Goal: Task Accomplishment & Management: Manage account settings

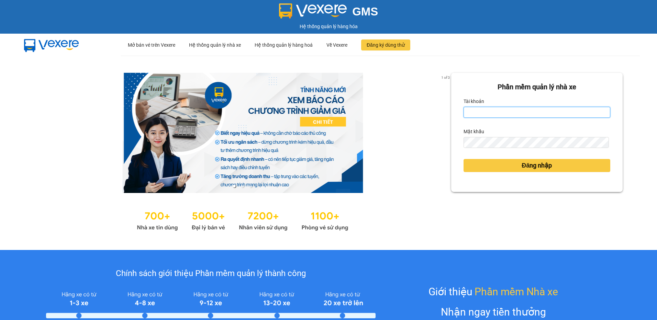
click at [525, 112] on input "Tài khoản" at bounding box center [537, 112] width 147 height 11
type input "vietdanh.namhailimo"
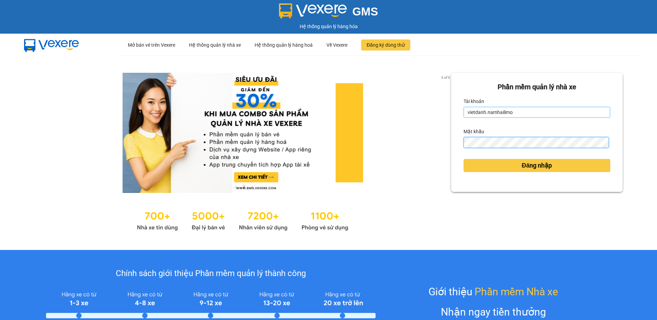
click at [464, 159] on button "Đăng nhập" at bounding box center [537, 165] width 147 height 13
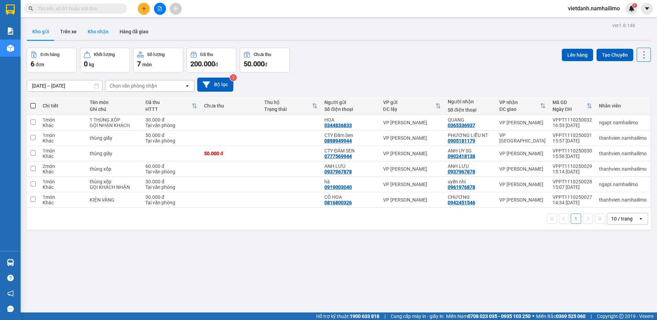
click at [94, 28] on button "Kho nhận" at bounding box center [98, 31] width 32 height 16
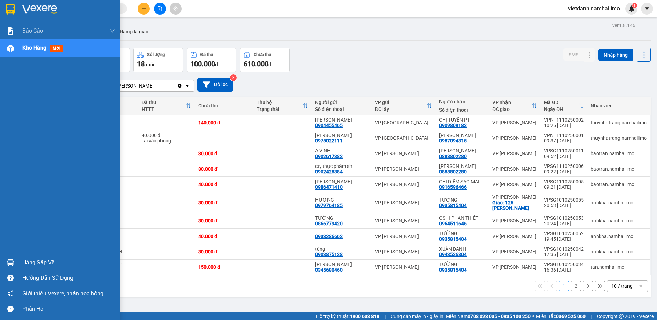
click at [15, 263] on div at bounding box center [10, 263] width 12 height 12
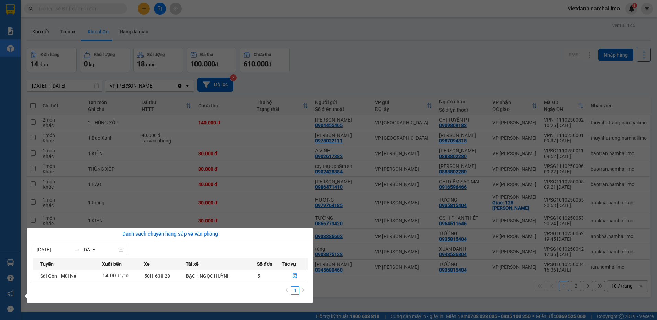
click at [218, 276] on div "BẠCH NGỌC HUỲNH" at bounding box center [221, 276] width 71 height 8
drag, startPoint x: 218, startPoint y: 276, endPoint x: 220, endPoint y: 279, distance: 4.4
click at [220, 279] on div "BẠCH NGỌC HUỲNH" at bounding box center [221, 276] width 71 height 8
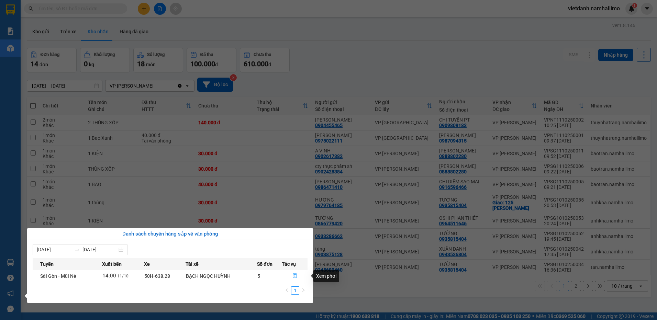
click at [294, 274] on icon "file-done" at bounding box center [295, 276] width 4 height 5
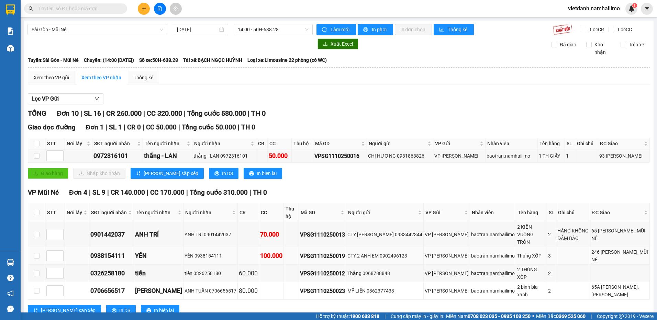
click at [141, 251] on div "YẾN" at bounding box center [158, 256] width 47 height 10
click at [389, 252] on div "CTY 2 ANH EM 0902496123" at bounding box center [384, 256] width 75 height 8
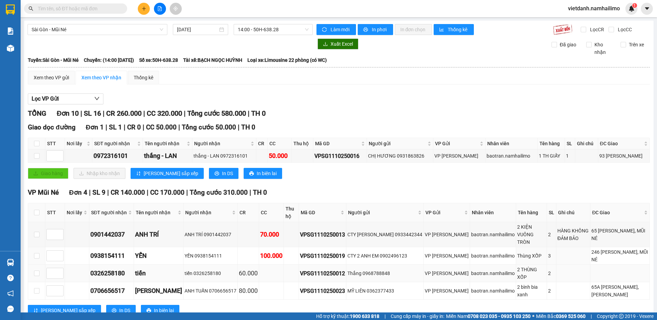
drag, startPoint x: 389, startPoint y: 248, endPoint x: 271, endPoint y: 262, distance: 119.0
click at [271, 265] on td at bounding box center [271, 274] width 25 height 18
click at [610, 248] on div "246 NGUYỄN ĐÌNH CHIỂU, MŨI NÉ" at bounding box center [619, 255] width 57 height 15
click at [308, 269] on div "VPSG1110250012" at bounding box center [322, 273] width 45 height 9
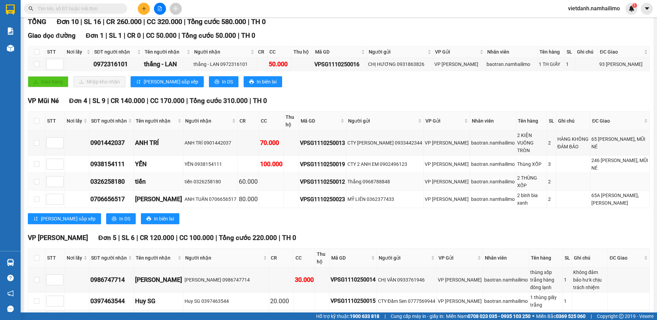
scroll to position [157, 0]
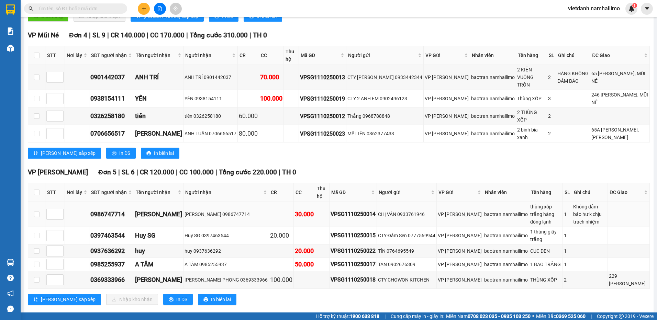
click at [164, 210] on div "[PERSON_NAME]" at bounding box center [158, 215] width 47 height 10
click at [146, 246] on div "huy" at bounding box center [158, 251] width 47 height 10
click at [153, 271] on td "TRẦN THỊ ÁNH PHONG" at bounding box center [158, 280] width 49 height 18
drag, startPoint x: 350, startPoint y: 285, endPoint x: 388, endPoint y: 262, distance: 43.5
click at [352, 294] on div "Lưu sắp xếp Nhập kho nhận In DS In biên lai" at bounding box center [339, 299] width 622 height 11
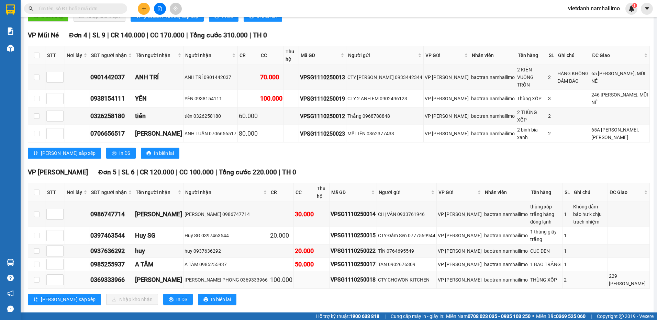
click at [377, 271] on td "VPSG1110250018" at bounding box center [353, 280] width 47 height 18
click at [147, 8] on button at bounding box center [144, 9] width 12 height 12
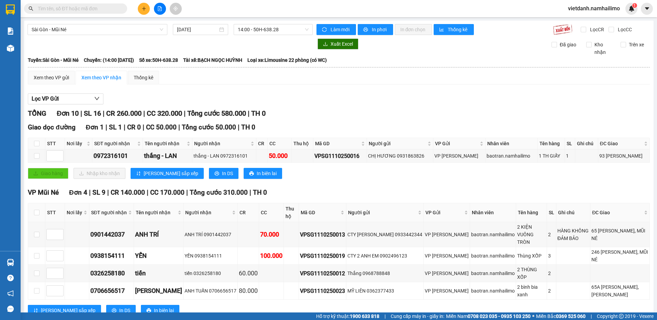
click at [96, 12] on input "text" at bounding box center [78, 9] width 81 height 8
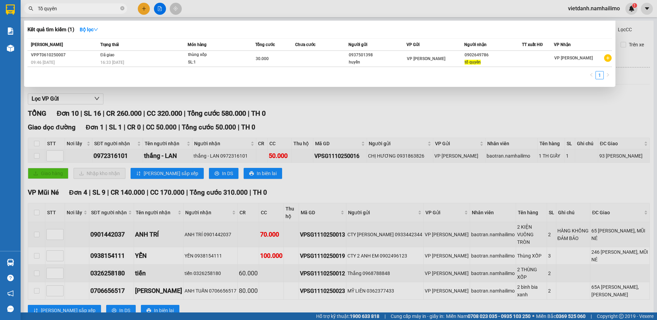
drag, startPoint x: 43, startPoint y: 10, endPoint x: 62, endPoint y: 12, distance: 18.6
click at [62, 12] on input "Tố quyên" at bounding box center [78, 9] width 81 height 8
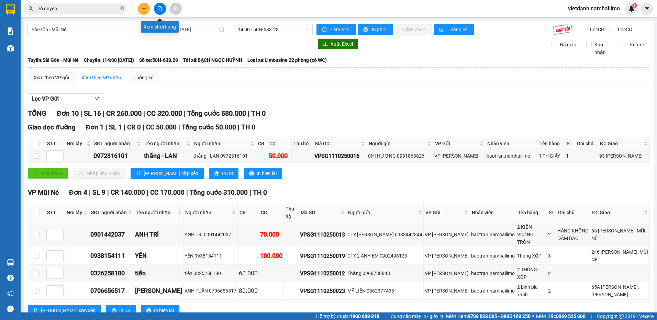
type input "Tố quyên"
click at [144, 9] on icon "plus" at bounding box center [144, 8] width 5 height 5
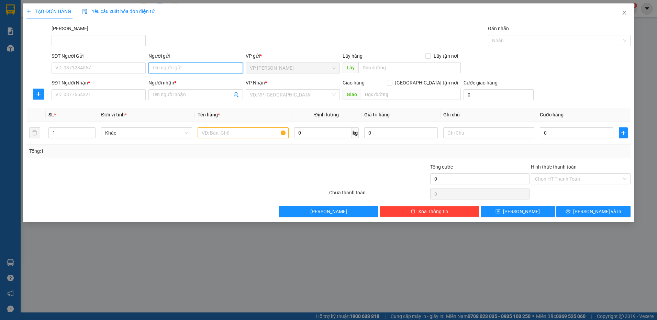
click at [201, 71] on input "Người gửi" at bounding box center [195, 68] width 94 height 11
type input "D"
type input "Đầm Sen"
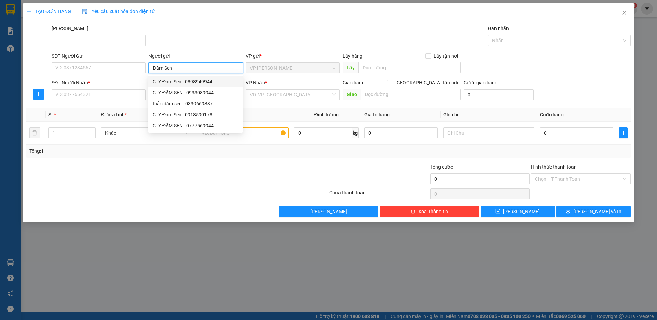
click at [205, 82] on div "CTY Đầm Sen - 0898949944" at bounding box center [196, 82] width 86 height 8
type input "0898949944"
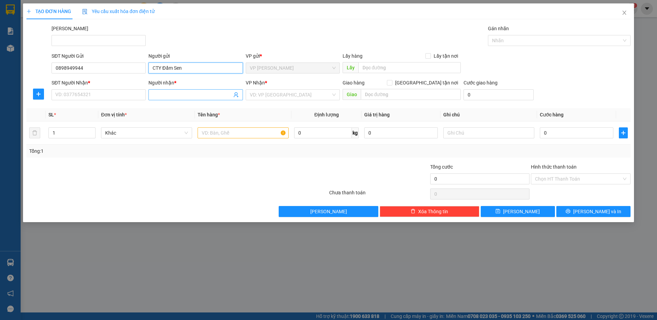
type input "CTY Đầm Sen"
click at [178, 92] on input "Người nhận *" at bounding box center [192, 95] width 79 height 8
type input "Tố Quyên NT"
click at [116, 98] on input "SĐT Người Nhận *" at bounding box center [99, 94] width 94 height 11
click at [66, 96] on input "0935100998" at bounding box center [99, 94] width 94 height 11
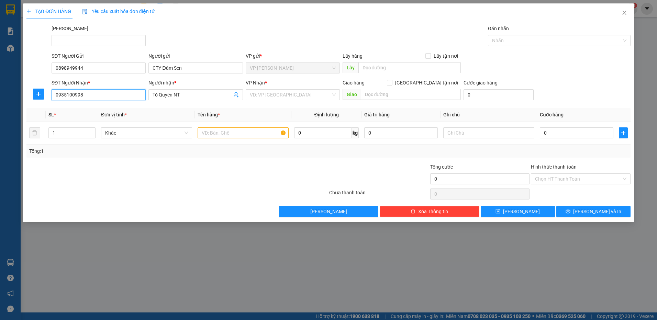
click at [69, 96] on input "0935100998" at bounding box center [99, 94] width 94 height 11
type input "0935700998"
click at [75, 95] on input "0935700998" at bounding box center [99, 94] width 94 height 11
click at [81, 109] on div "0935700998 - CHỊ QUYÊN NT" at bounding box center [99, 109] width 86 height 8
type input "CHỊ QUYÊN NT"
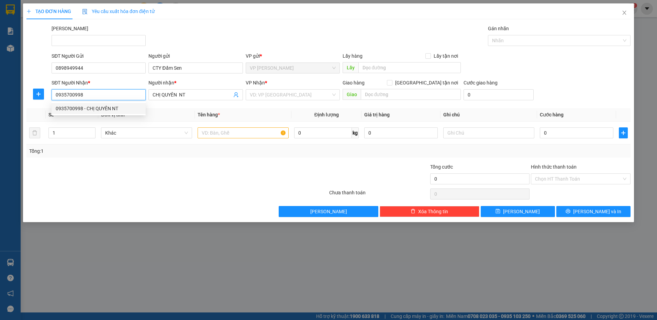
type input "160.000"
type input "0935700998"
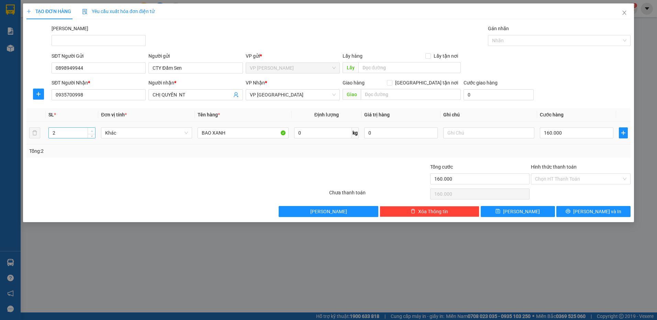
drag, startPoint x: 94, startPoint y: 127, endPoint x: 90, endPoint y: 129, distance: 4.5
click at [91, 128] on div "2" at bounding box center [71, 132] width 47 height 11
click at [85, 131] on input "2" at bounding box center [72, 133] width 46 height 10
click at [79, 134] on input "21" at bounding box center [72, 133] width 46 height 10
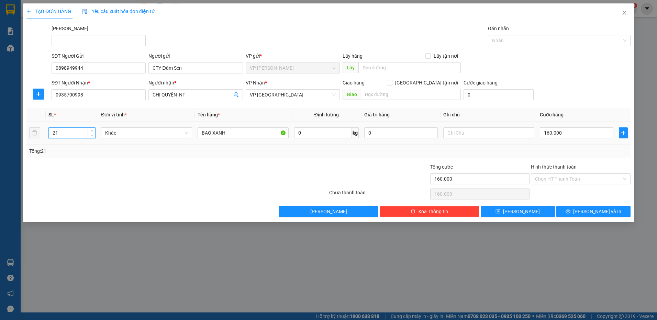
click at [79, 134] on input "21" at bounding box center [72, 133] width 46 height 10
type input "1"
click at [229, 133] on input "BAO XANH" at bounding box center [243, 132] width 91 height 11
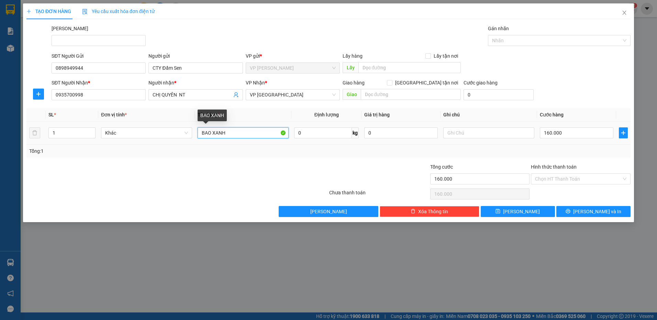
click at [229, 133] on input "BAO XANH" at bounding box center [243, 132] width 91 height 11
type input "B"
type input "thùng giấy"
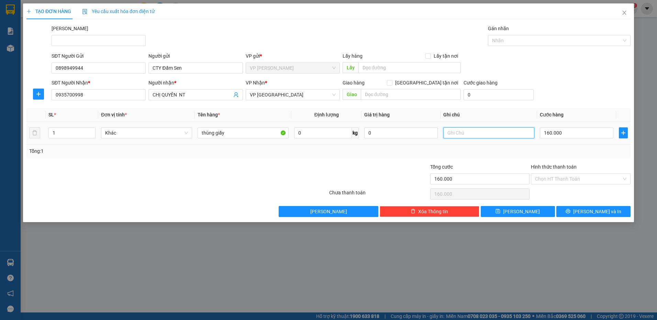
click at [453, 136] on input "text" at bounding box center [488, 132] width 91 height 11
type input "HS Khô"
click at [558, 135] on input "160.000" at bounding box center [577, 132] width 74 height 11
click at [558, 134] on input "160.000" at bounding box center [577, 132] width 74 height 11
type input "50"
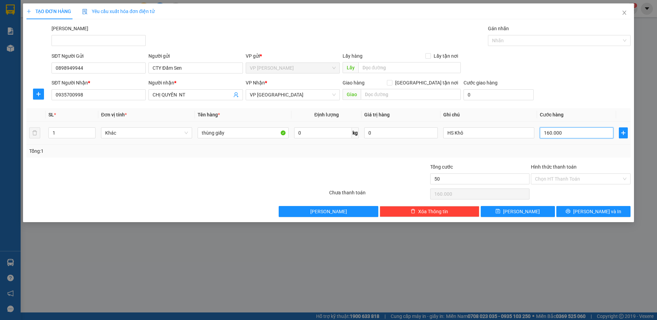
type input "50"
type input "500"
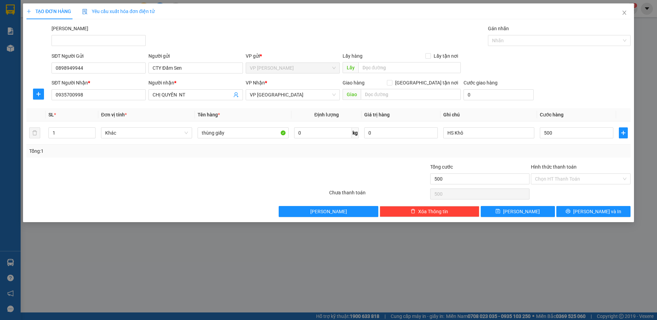
type input "500.000"
click at [471, 163] on form "Tổng cước 500.000 Hình thức thanh toán Chọn HT Thanh Toán" at bounding box center [328, 175] width 604 height 24
click at [570, 130] on input "500.000" at bounding box center [577, 132] width 74 height 11
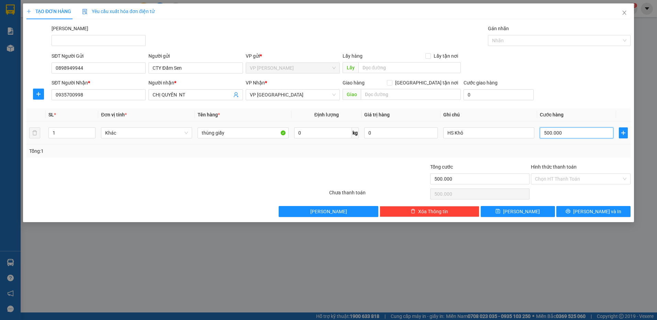
click at [570, 130] on input "500.000" at bounding box center [577, 132] width 74 height 11
type input "5"
type input "50"
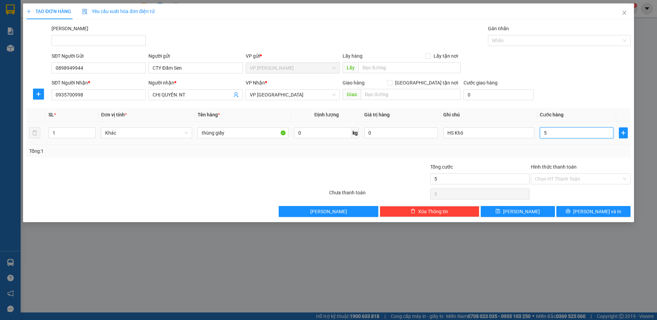
type input "50"
type input "50.000"
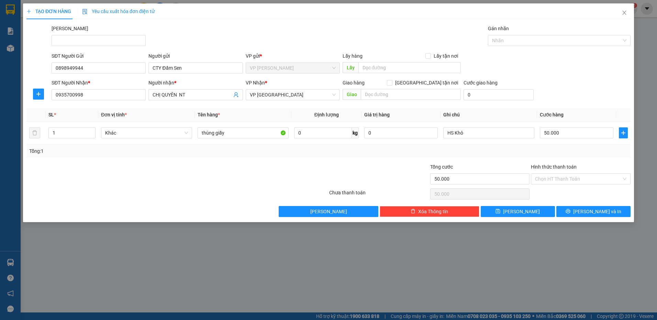
click at [365, 157] on div "Tổng: 1" at bounding box center [328, 151] width 604 height 13
click at [587, 176] on input "Hình thức thanh toán" at bounding box center [578, 179] width 87 height 10
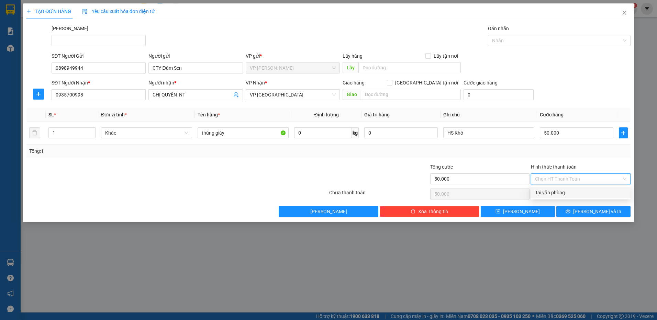
click at [582, 191] on div "Tại văn phòng" at bounding box center [580, 193] width 91 height 8
type input "0"
click at [589, 212] on span "Lưu và In" at bounding box center [597, 212] width 48 height 8
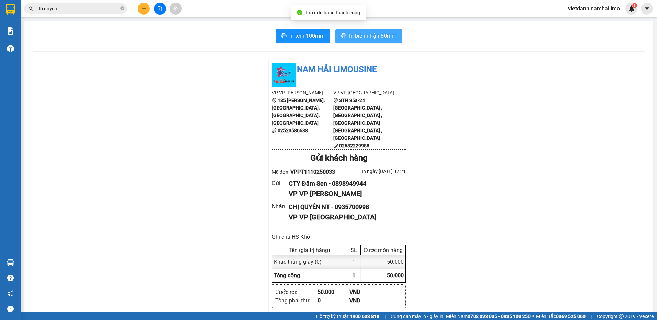
click at [365, 32] on span "In biên nhận 80mm" at bounding box center [372, 36] width 47 height 9
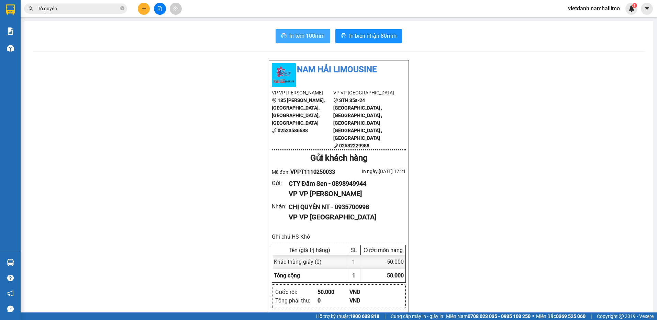
click at [314, 40] on span "In tem 100mm" at bounding box center [306, 36] width 35 height 9
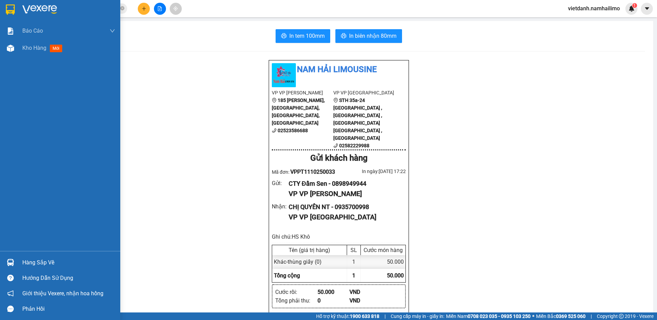
drag, startPoint x: 19, startPoint y: 48, endPoint x: 22, endPoint y: 59, distance: 10.6
click at [19, 48] on div "Kho hàng mới" at bounding box center [60, 48] width 120 height 17
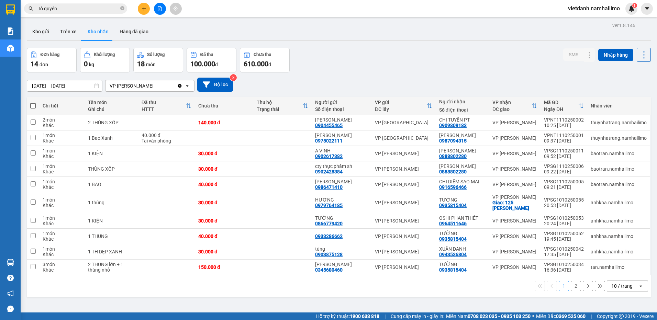
click at [57, 10] on input "Tố quyên" at bounding box center [78, 9] width 81 height 8
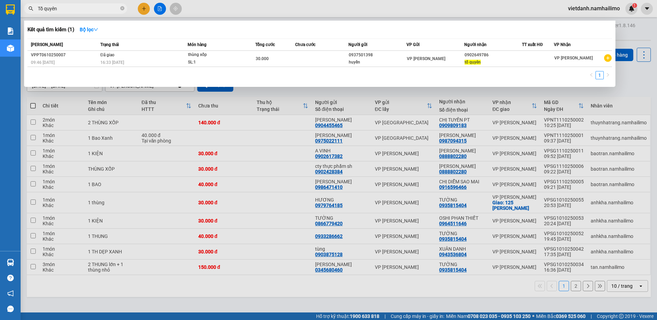
click at [57, 10] on input "Tố quyên" at bounding box center [78, 9] width 81 height 8
click at [68, 10] on input "Tố quyên" at bounding box center [78, 9] width 81 height 8
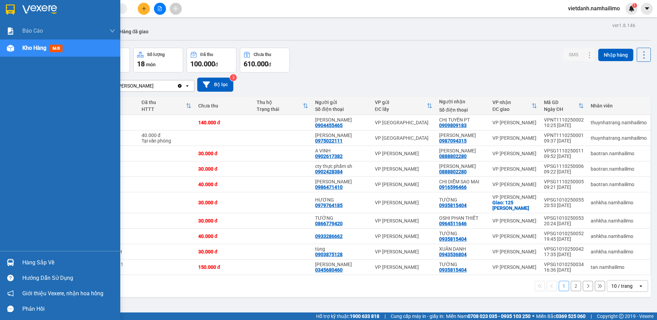
click at [16, 260] on div "Hàng sắp về" at bounding box center [60, 262] width 120 height 15
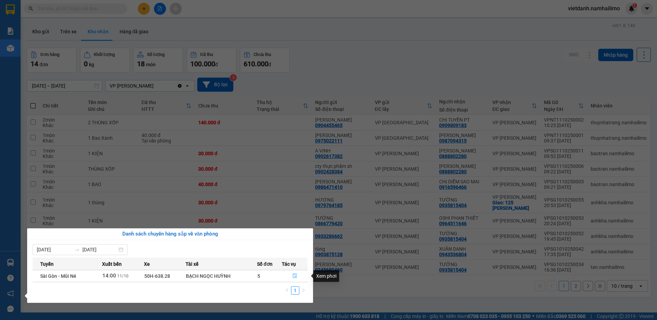
click at [295, 277] on icon "file-done" at bounding box center [294, 276] width 5 height 5
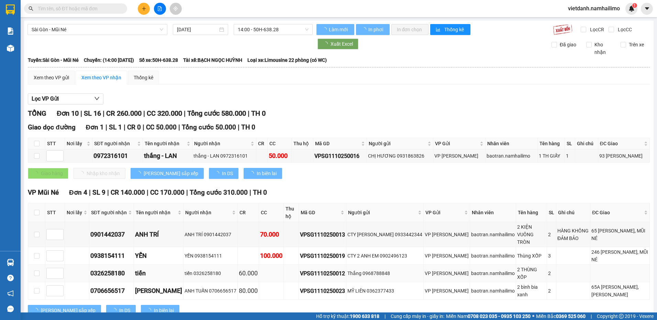
scroll to position [157, 0]
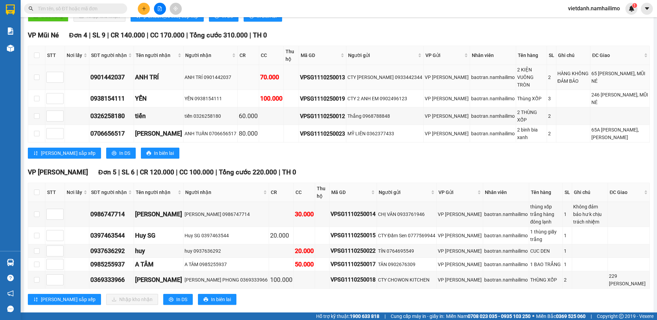
click at [604, 73] on div "65 NGUYỄN ĐÌNH CHIỂU, MŨI NÉ" at bounding box center [619, 77] width 57 height 15
drag, startPoint x: 604, startPoint y: 73, endPoint x: 601, endPoint y: 87, distance: 14.5
click at [601, 91] on div "246 NGUYỄN ĐÌNH CHIỂU, MŨI NÉ" at bounding box center [619, 98] width 57 height 15
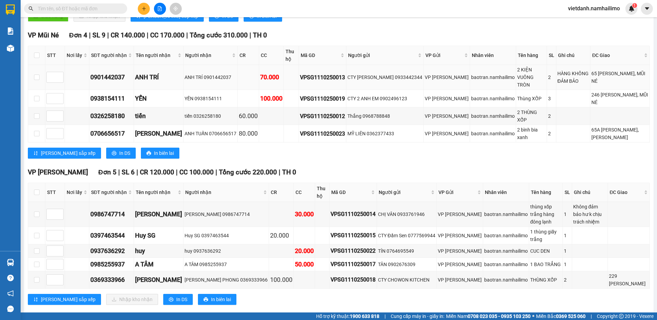
click at [598, 76] on div "65 NGUYỄN ĐÌNH CHIỂU, MŨI NÉ" at bounding box center [619, 77] width 57 height 15
drag, startPoint x: 602, startPoint y: 77, endPoint x: 585, endPoint y: 70, distance: 18.2
click at [591, 70] on div "65 NGUYỄN ĐÌNH CHIỂU, MŨI NÉ" at bounding box center [619, 77] width 57 height 15
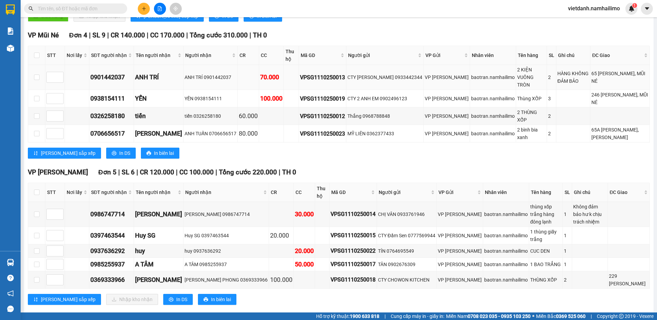
click at [385, 75] on div "CTY TÔ TRẦN 0933442344" at bounding box center [384, 78] width 75 height 8
click at [36, 277] on input "checkbox" at bounding box center [36, 279] width 5 height 5
checkbox input "true"
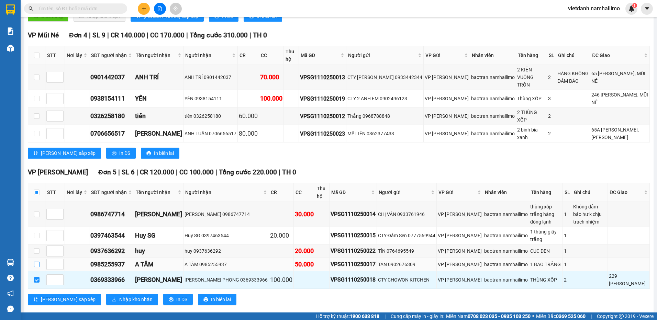
click at [36, 262] on input "checkbox" at bounding box center [36, 264] width 5 height 5
checkbox input "true"
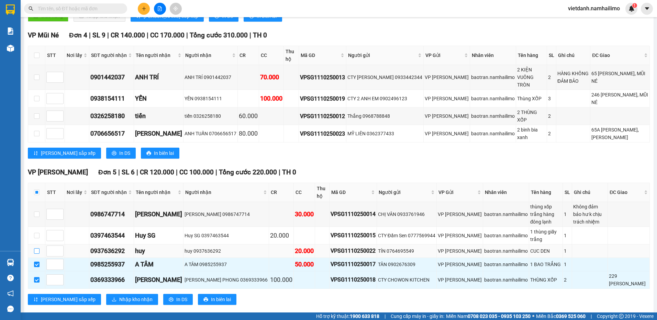
click at [38, 248] on input "checkbox" at bounding box center [36, 250] width 5 height 5
checkbox input "true"
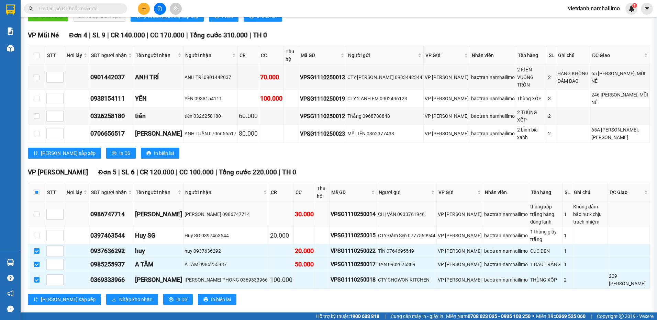
click at [40, 202] on td at bounding box center [36, 214] width 17 height 25
click at [35, 212] on input "checkbox" at bounding box center [36, 214] width 5 height 5
checkbox input "true"
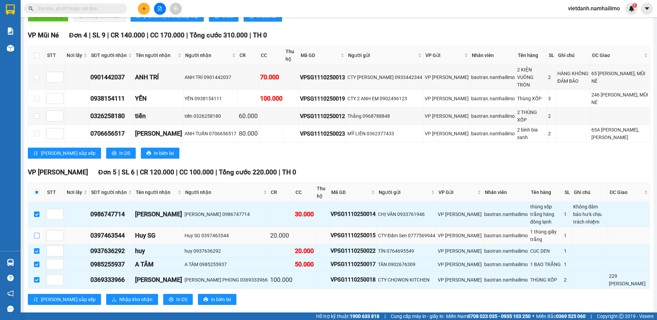
click at [38, 233] on input "checkbox" at bounding box center [36, 235] width 5 height 5
checkbox input "true"
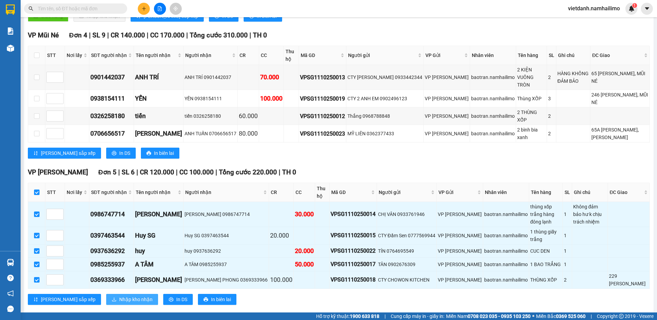
click at [119, 296] on span "Nhập kho nhận" at bounding box center [135, 300] width 33 height 8
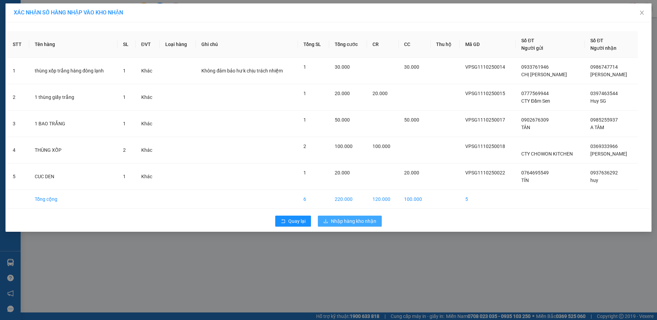
click at [344, 218] on span "Nhập hàng kho nhận" at bounding box center [353, 222] width 45 height 8
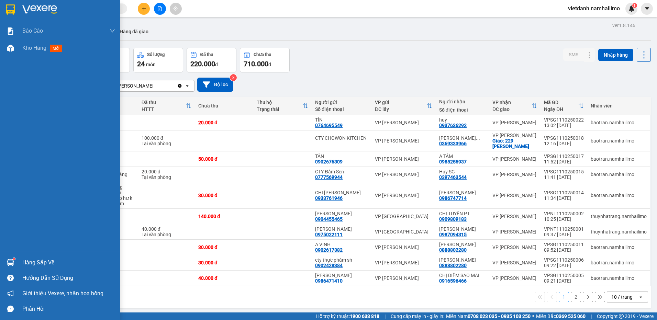
click at [9, 264] on img at bounding box center [10, 262] width 7 height 7
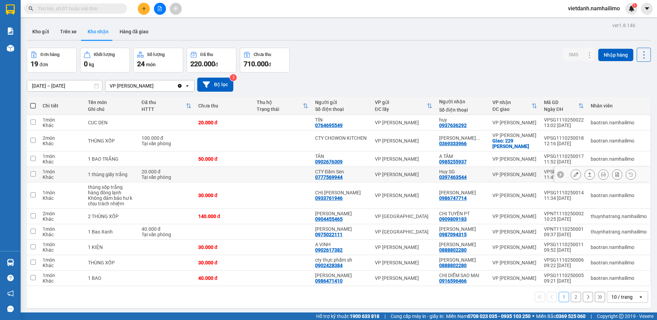
click at [217, 169] on section "Kết quả tìm kiếm ( 1 ) Bộ lọc Mã ĐH Trạng thái Món hàng Tổng cước Chưa cước Ngư…" at bounding box center [328, 160] width 657 height 320
click at [573, 143] on button at bounding box center [576, 141] width 10 height 12
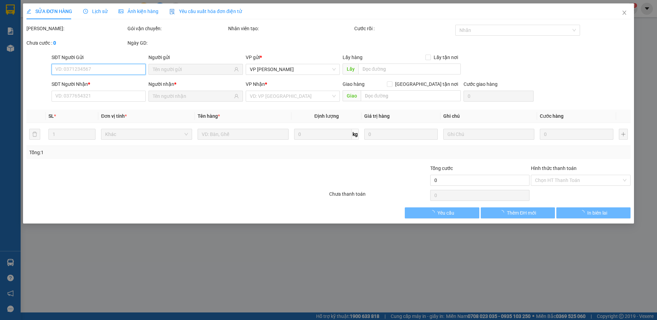
type input "CTY CHOWON KITCHEN"
type input "0369333966"
type input "TRẦN THỊ ÁNH PHONG"
checkbox input "true"
type input "229 Tôn Đức Thắng"
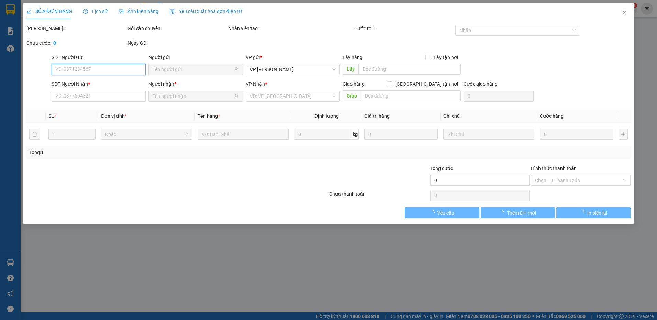
type input "100.000"
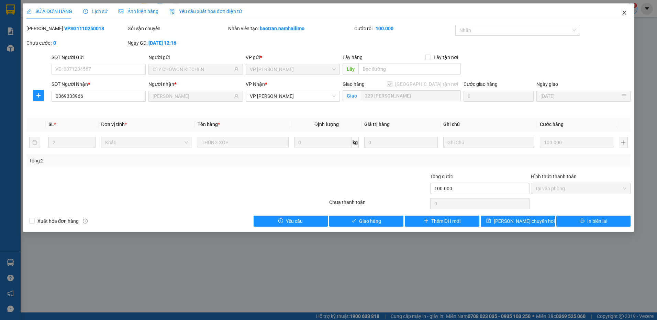
click at [628, 9] on span "Close" at bounding box center [624, 12] width 19 height 19
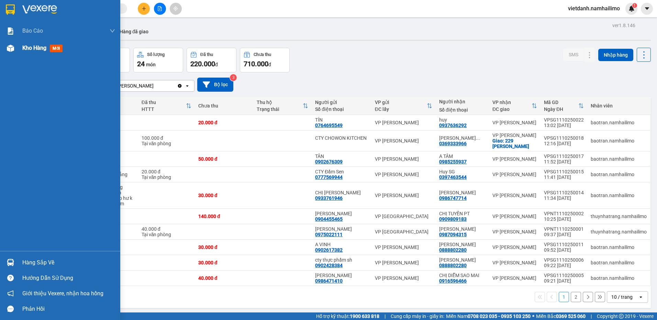
click at [15, 52] on div at bounding box center [10, 48] width 12 height 12
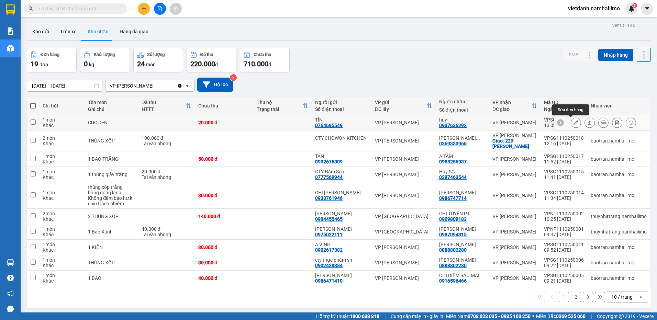
click at [574, 122] on button at bounding box center [576, 123] width 10 height 12
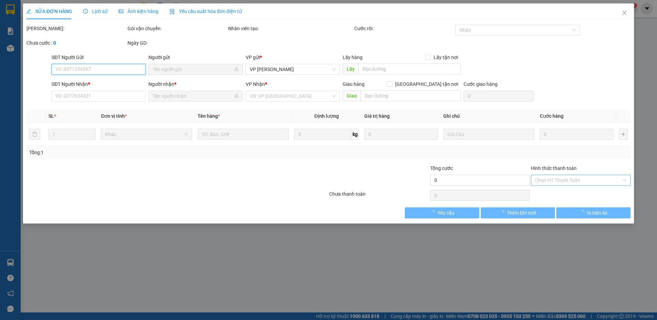
type input "0764695549"
type input "TÍN"
type input "0937636292"
type input "huy"
type input "20.000"
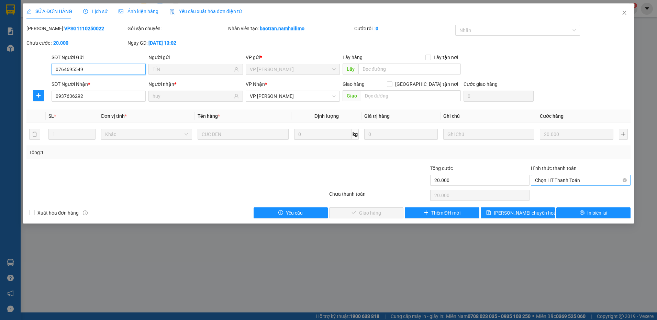
click at [546, 182] on span "Chọn HT Thanh Toán" at bounding box center [580, 180] width 91 height 10
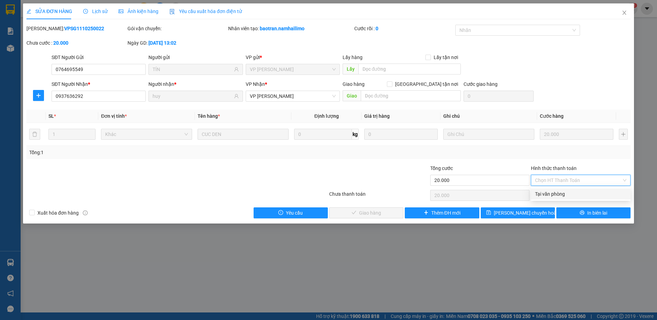
click at [552, 198] on div "Tại văn phòng" at bounding box center [581, 194] width 100 height 11
type input "0"
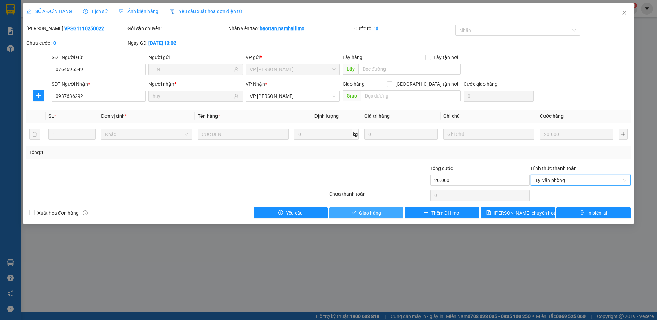
click at [391, 214] on button "Giao hàng" at bounding box center [366, 213] width 74 height 11
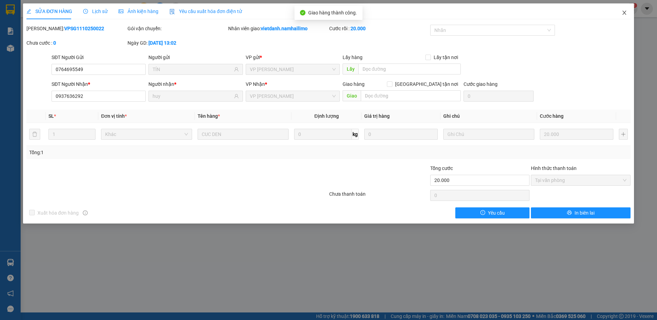
click at [626, 13] on icon "close" at bounding box center [624, 12] width 5 height 5
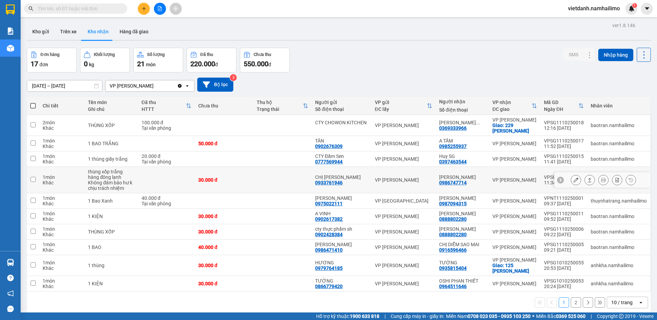
click at [500, 171] on td "VP [PERSON_NAME]" at bounding box center [515, 180] width 52 height 26
checkbox input "true"
